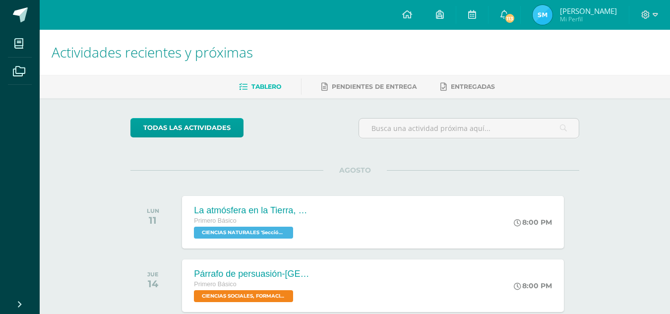
click at [543, 17] on img at bounding box center [543, 15] width 20 height 20
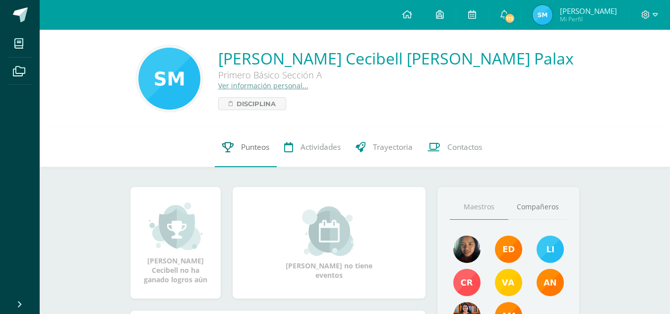
click at [225, 149] on icon at bounding box center [227, 147] width 11 height 10
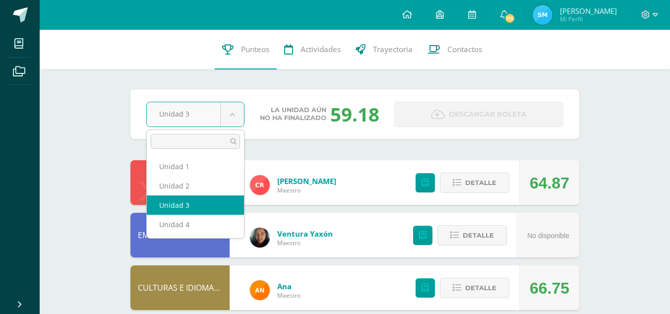
select select "Unidad 2"
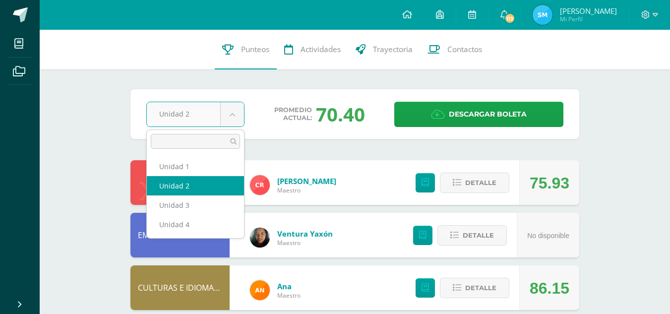
select select "Unidad 1"
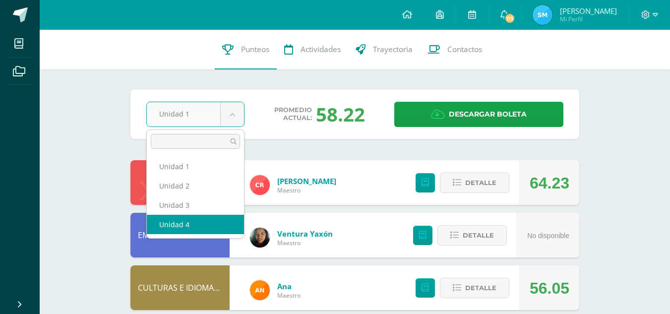
select select "Unidad 4"
